Goal: Check status: Check status

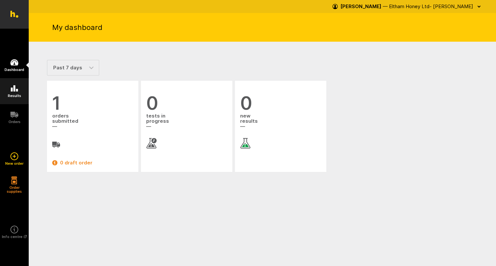
click at [16, 92] on icon at bounding box center [14, 89] width 8 height 8
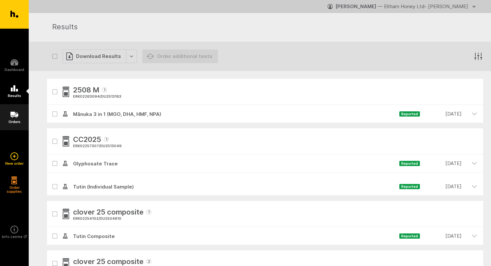
click at [13, 123] on h5 "Orders" at bounding box center [14, 122] width 12 height 4
